Goal: Find specific page/section: Locate item on page

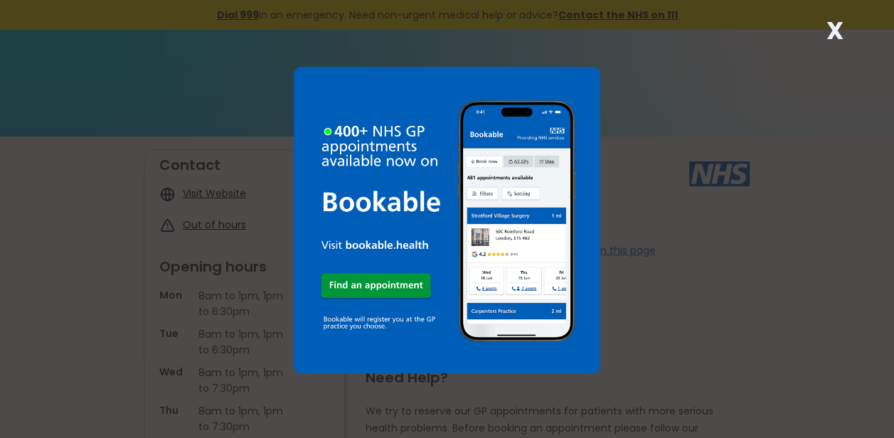
click at [718, 345] on div "X" at bounding box center [447, 219] width 894 height 438
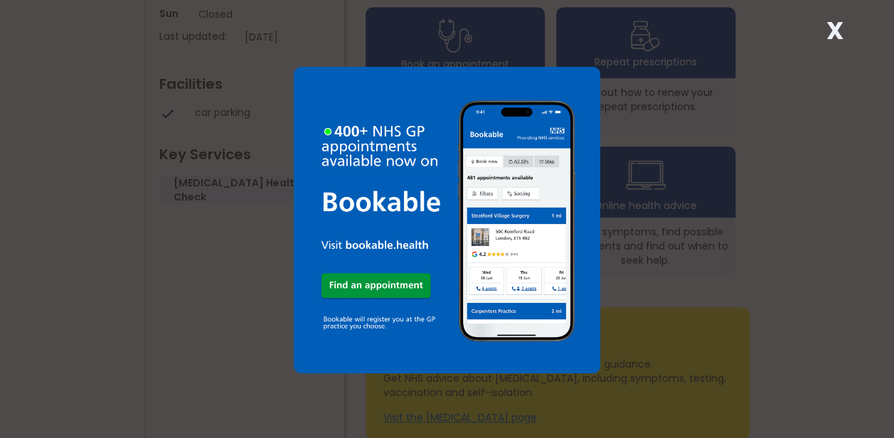
scroll to position [498, 0]
click at [584, 68] on img at bounding box center [447, 220] width 306 height 306
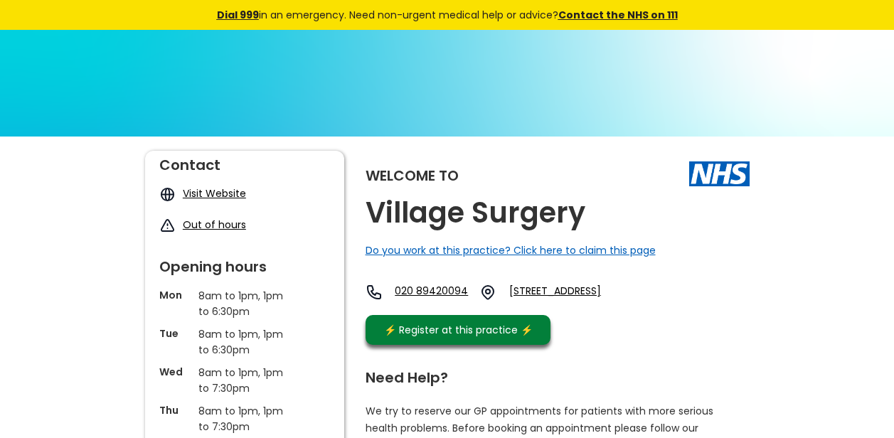
scroll to position [498, 0]
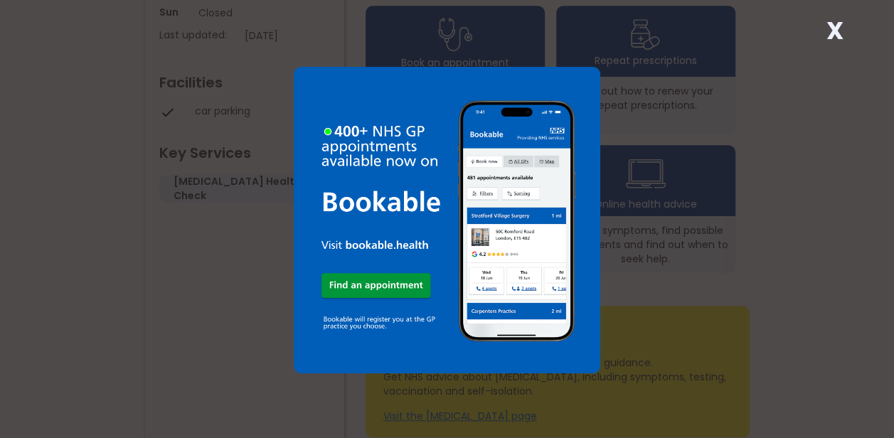
click at [830, 23] on strong "X" at bounding box center [834, 31] width 17 height 34
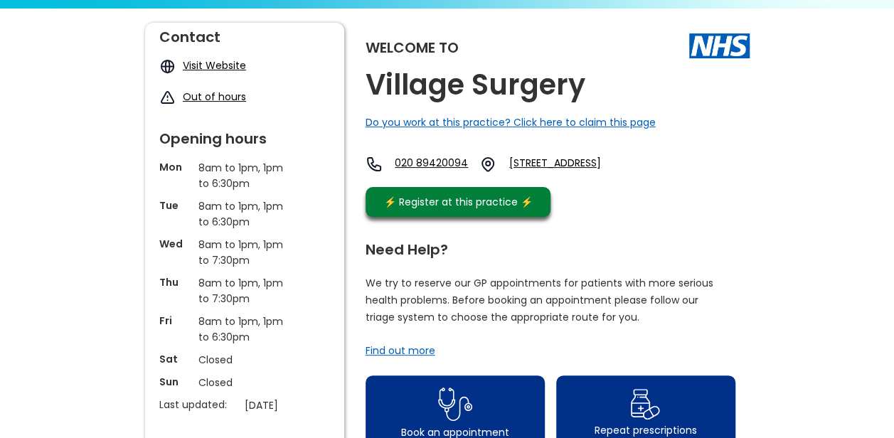
scroll to position [0, 0]
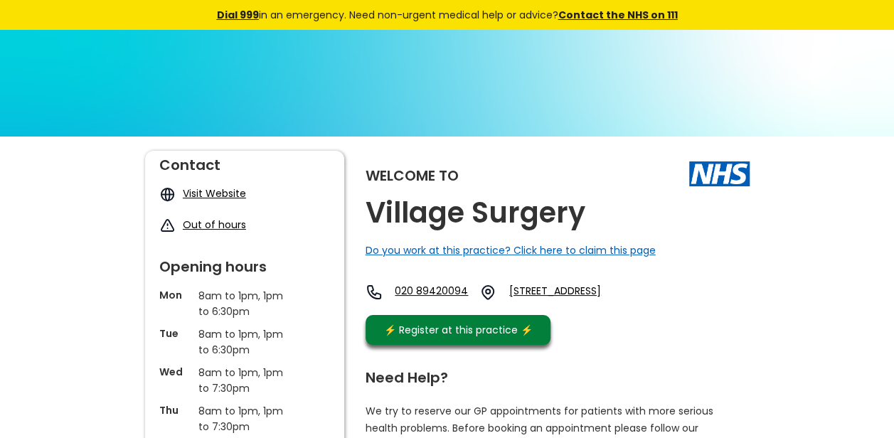
drag, startPoint x: 362, startPoint y: 205, endPoint x: 648, endPoint y: 313, distance: 305.9
drag, startPoint x: 648, startPoint y: 313, endPoint x: 623, endPoint y: 306, distance: 26.4
copy div "Village Surgery Do you work at this practice? Click here to claim this page 020…"
